Goal: Information Seeking & Learning: Learn about a topic

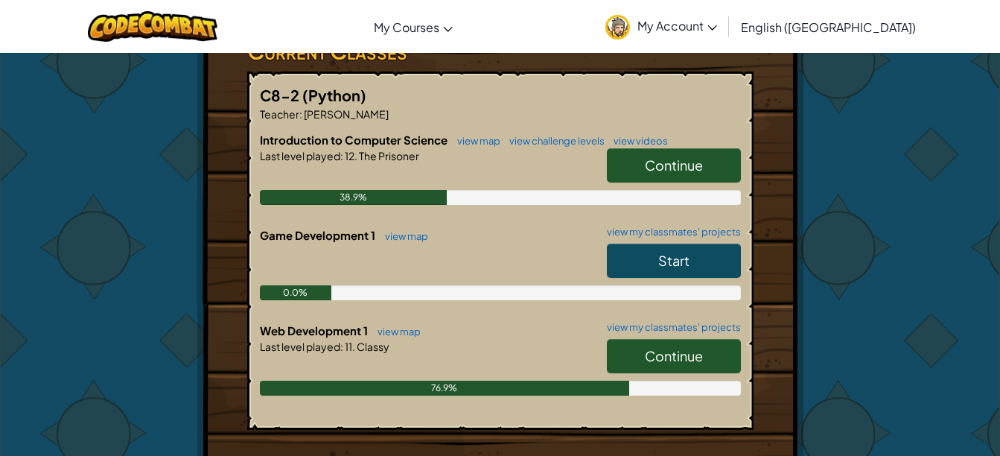
click at [689, 291] on div "0.0%" at bounding box center [500, 292] width 481 height 15
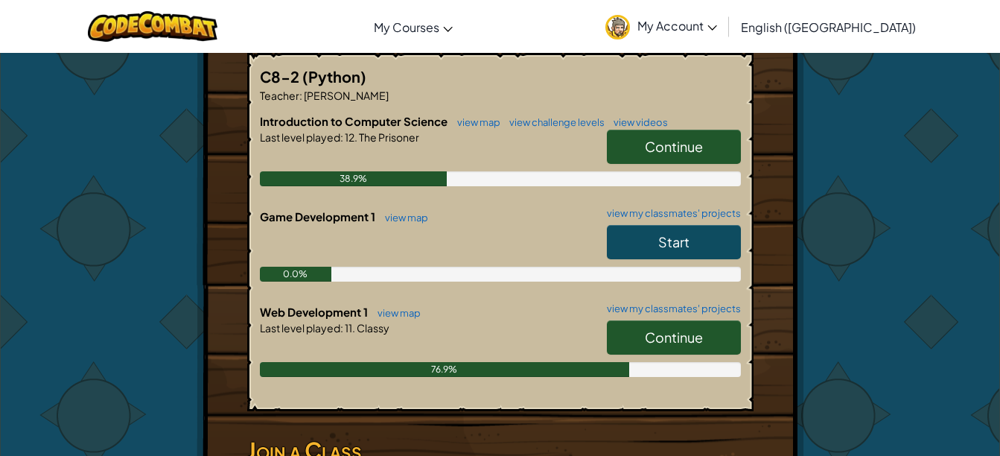
scroll to position [290, 0]
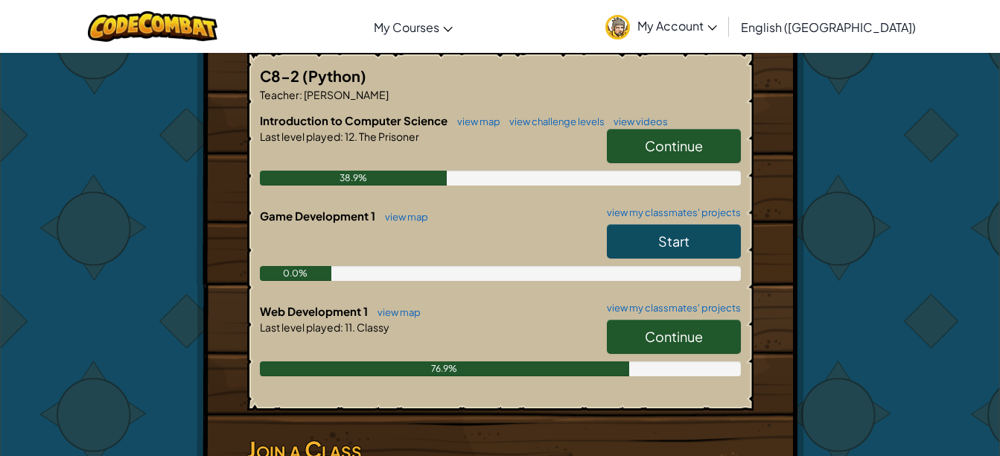
click at [674, 330] on span "Continue" at bounding box center [674, 336] width 58 height 17
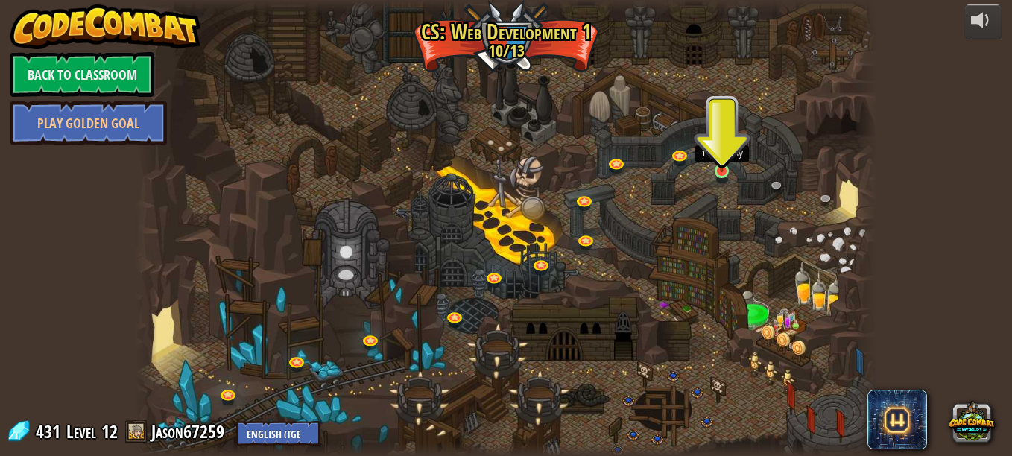
click at [726, 166] on img at bounding box center [722, 152] width 18 height 40
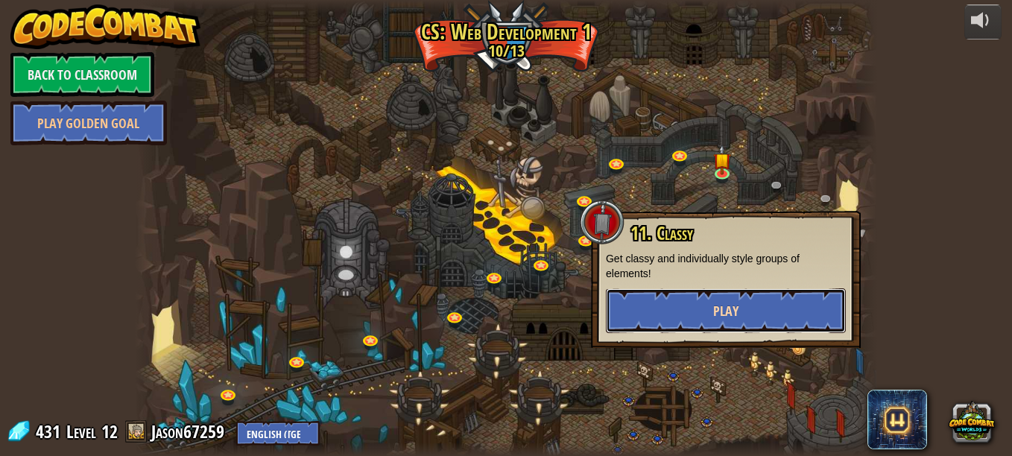
click at [697, 303] on button "Play" at bounding box center [726, 310] width 240 height 45
